Goal: Task Accomplishment & Management: Use online tool/utility

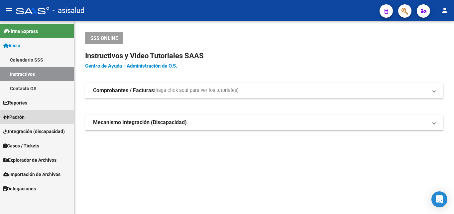
click at [21, 117] on span "Padrón" at bounding box center [13, 116] width 21 height 7
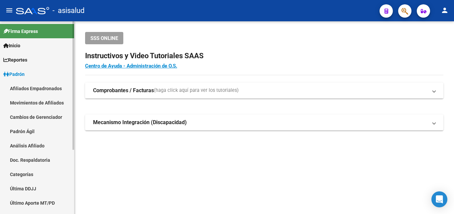
click at [29, 146] on link "Análisis Afiliado" at bounding box center [37, 145] width 74 height 14
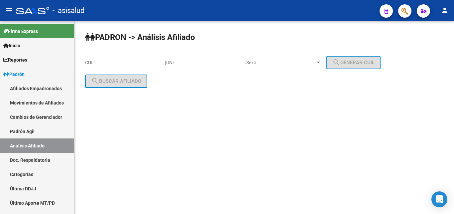
click at [91, 62] on input "CUIL" at bounding box center [122, 63] width 75 height 6
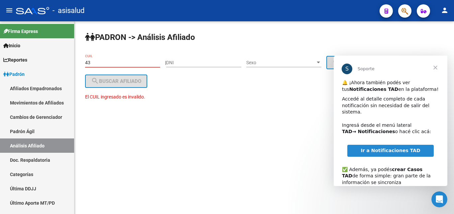
type input "4"
click at [178, 62] on input "DNI" at bounding box center [203, 63] width 75 height 6
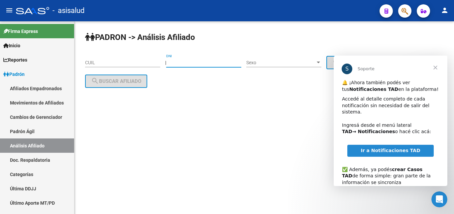
click at [435, 66] on span "Cerrar" at bounding box center [435, 67] width 24 height 24
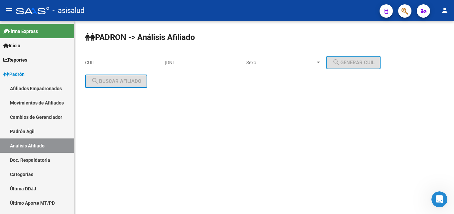
click at [174, 64] on input "DNI" at bounding box center [203, 63] width 75 height 6
type input "43665562"
click at [320, 63] on div at bounding box center [318, 62] width 3 height 2
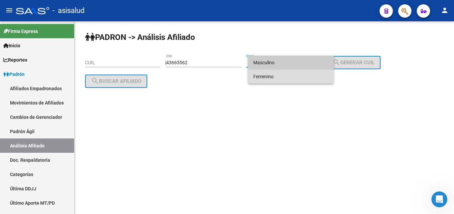
click at [258, 78] on span "Femenino" at bounding box center [290, 76] width 75 height 14
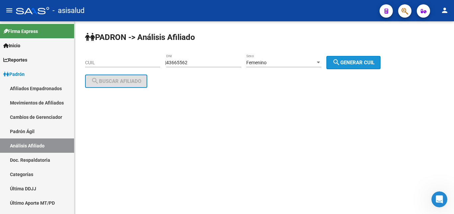
click at [355, 60] on span "search Generar CUIL" at bounding box center [353, 62] width 42 height 6
type input "27-43665562-8"
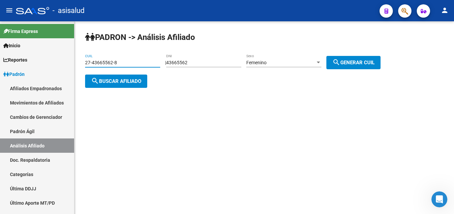
drag, startPoint x: 86, startPoint y: 60, endPoint x: 118, endPoint y: 60, distance: 31.6
click at [121, 60] on input "27-43665562-8" at bounding box center [122, 63] width 75 height 6
click at [88, 60] on input "27-43665562-8" at bounding box center [122, 63] width 75 height 6
drag, startPoint x: 85, startPoint y: 61, endPoint x: 117, endPoint y: 61, distance: 31.9
click at [117, 61] on input "27-43665562-8" at bounding box center [122, 63] width 75 height 6
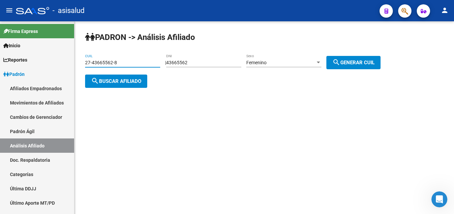
click at [130, 101] on div "PADRON -> Análisis Afiliado 27-43665562-8 CUIL | 43665562 DNI Femenino Sexo sea…" at bounding box center [263, 65] width 379 height 88
